Goal: Find specific page/section: Find specific page/section

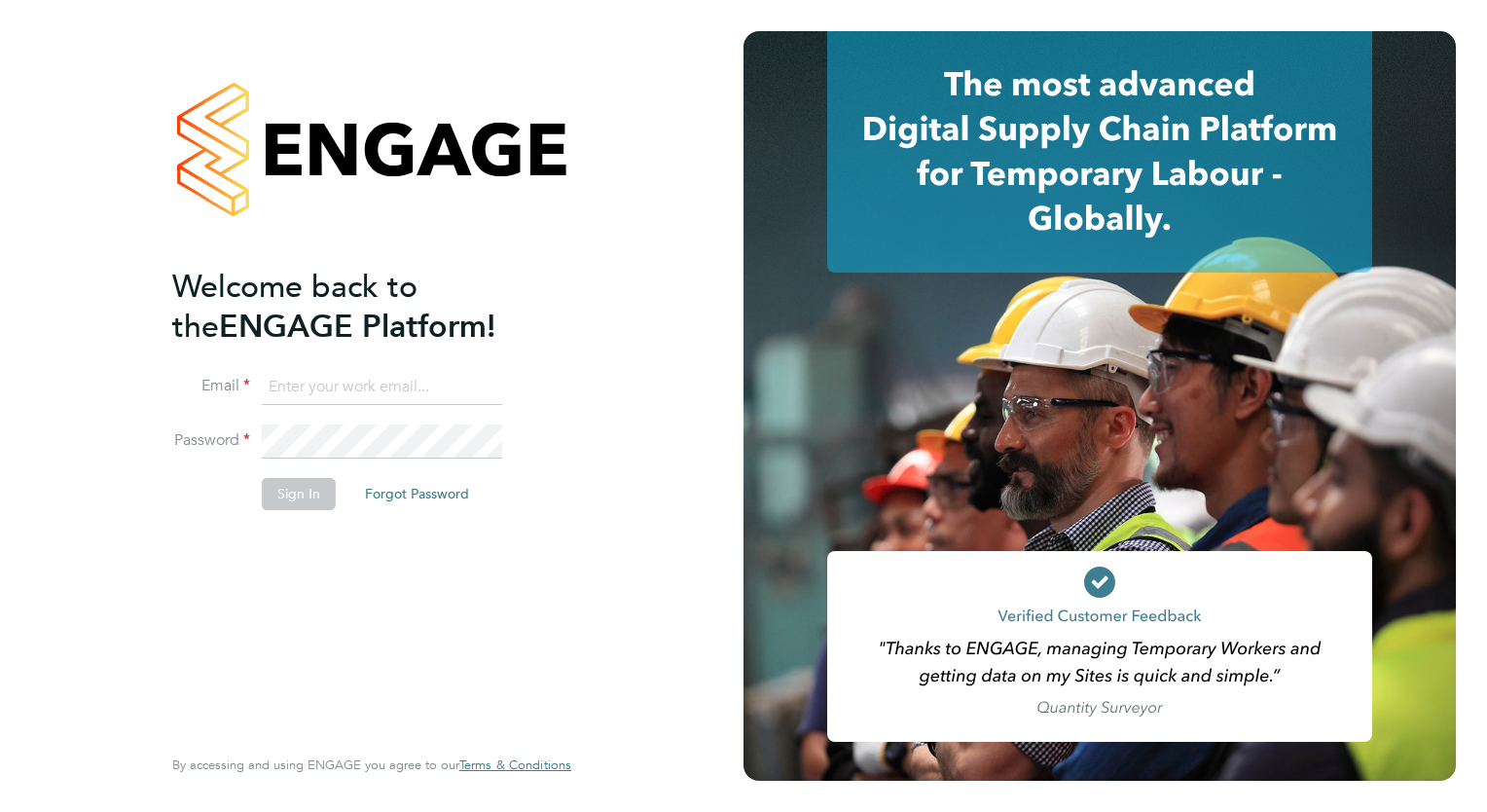
type input "loarda.fregjaj@buildrec.com"
click at [272, 489] on button "Sign In" at bounding box center [298, 493] width 74 height 31
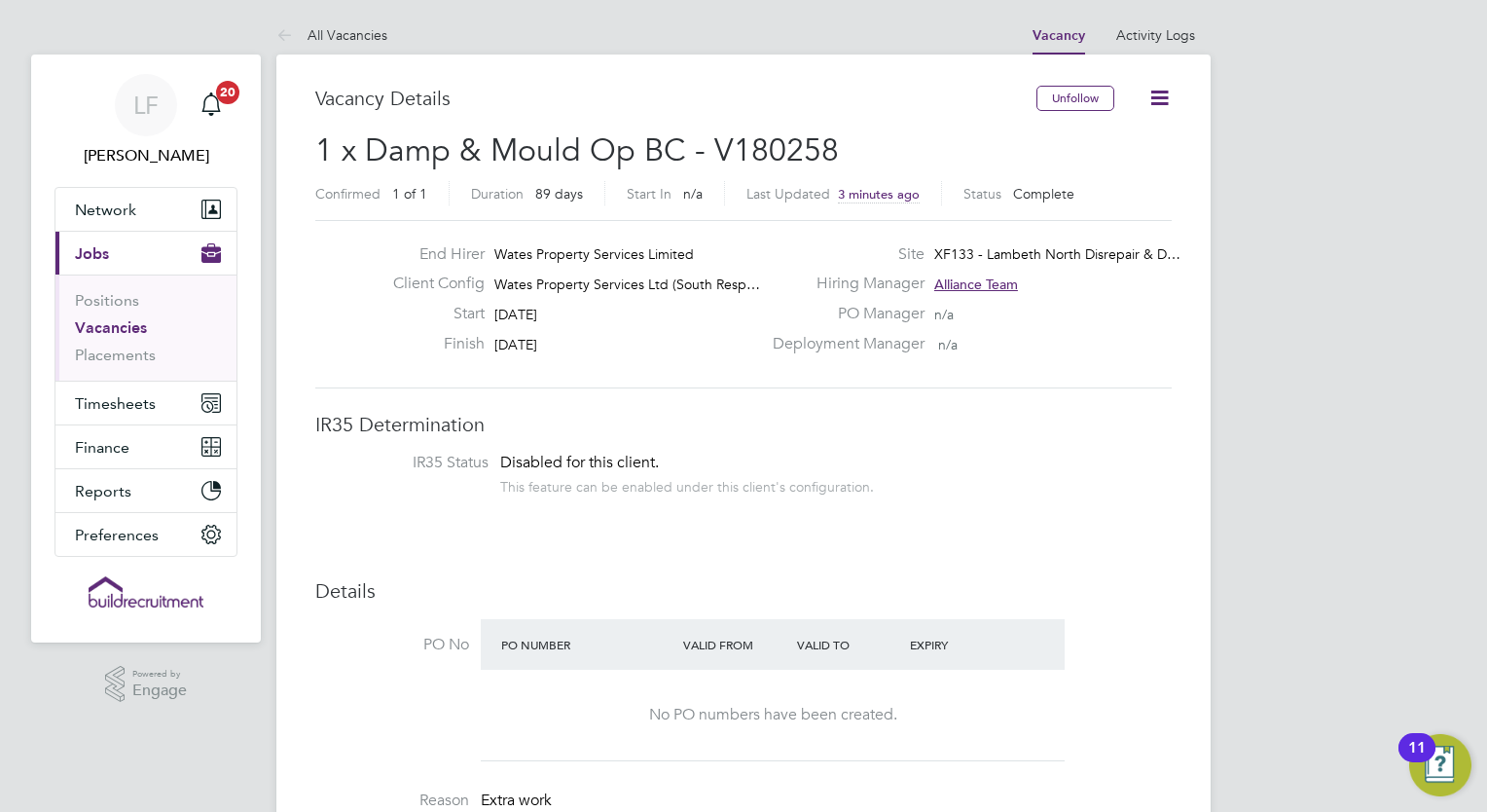
click at [1149, 99] on icon at bounding box center [1159, 97] width 25 height 25
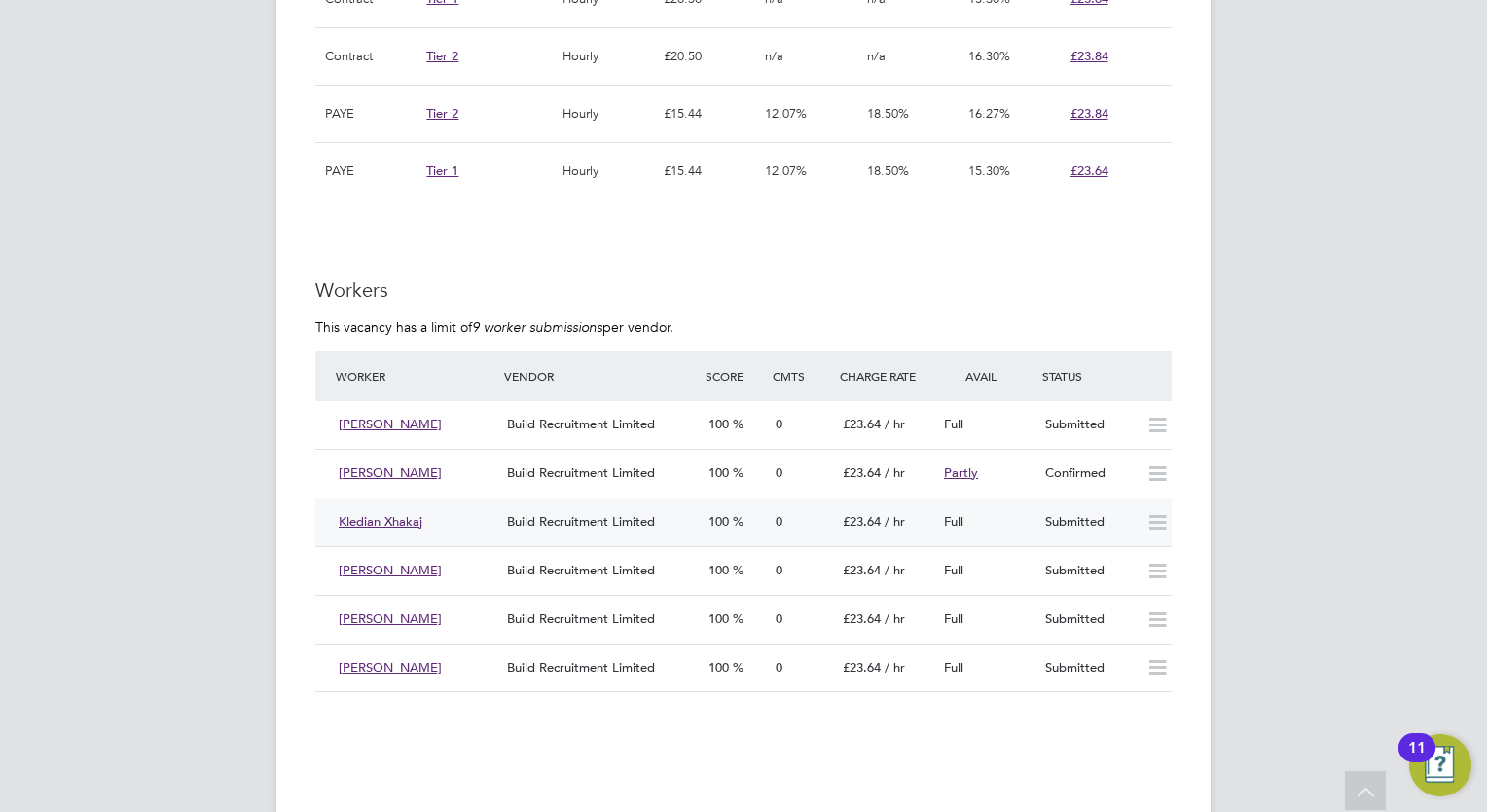
click at [1147, 516] on icon at bounding box center [1157, 523] width 25 height 16
